Goal: Task Accomplishment & Management: Use online tool/utility

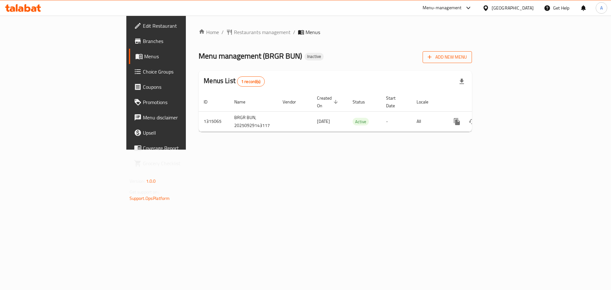
click at [350, 56] on icon "button" at bounding box center [430, 57] width 6 height 6
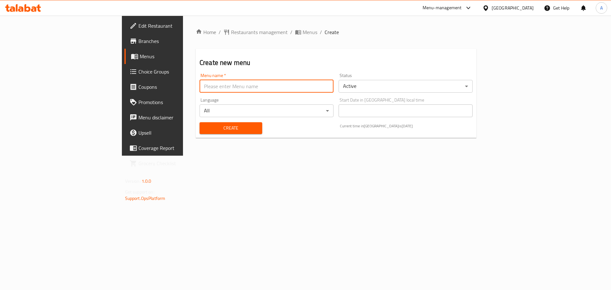
click at [200, 85] on input "text" at bounding box center [267, 86] width 134 height 13
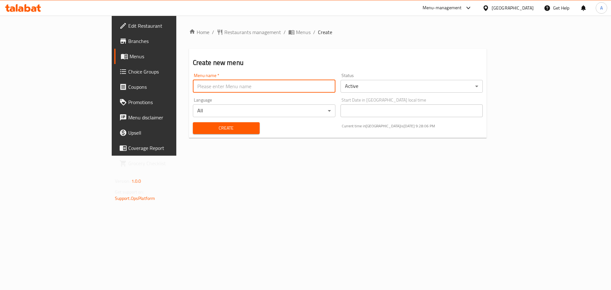
type input "New"
click at [198, 124] on span "Create" at bounding box center [226, 128] width 57 height 8
click at [198, 126] on span "Create" at bounding box center [226, 128] width 57 height 8
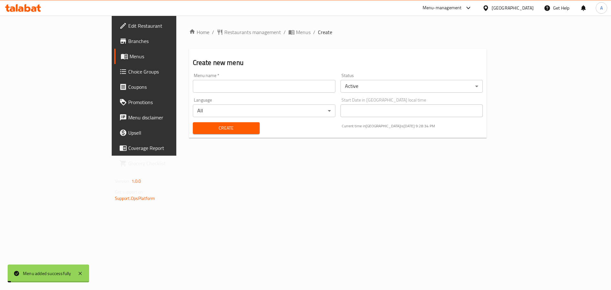
click at [130, 56] on span "Menus" at bounding box center [169, 57] width 79 height 8
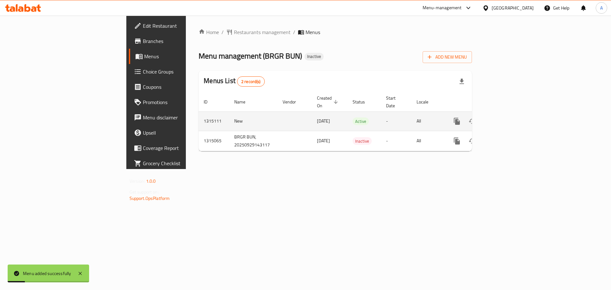
click at [350, 114] on link "enhanced table" at bounding box center [502, 121] width 15 height 15
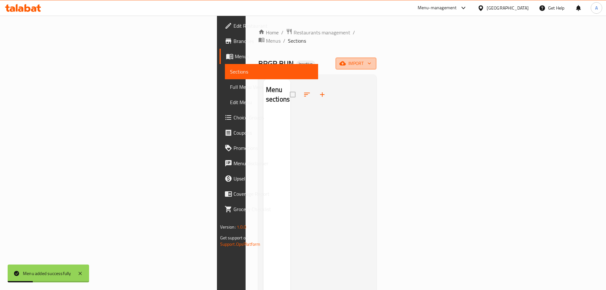
click at [346, 61] on icon "button" at bounding box center [343, 63] width 6 height 4
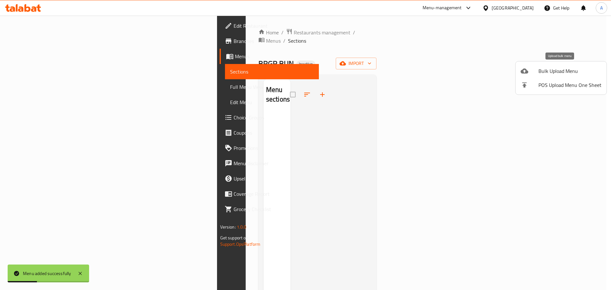
click at [350, 73] on span "Bulk Upload Menu" at bounding box center [570, 71] width 63 height 8
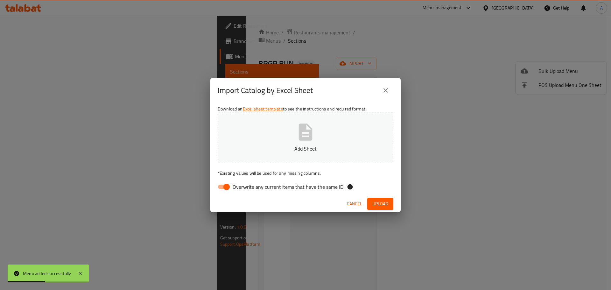
click at [226, 184] on input "Overwrite any current items that have the same ID." at bounding box center [226, 187] width 36 height 12
checkbox input "false"
click at [350, 206] on span "Upload" at bounding box center [380, 204] width 16 height 8
